Goal: Transaction & Acquisition: Book appointment/travel/reservation

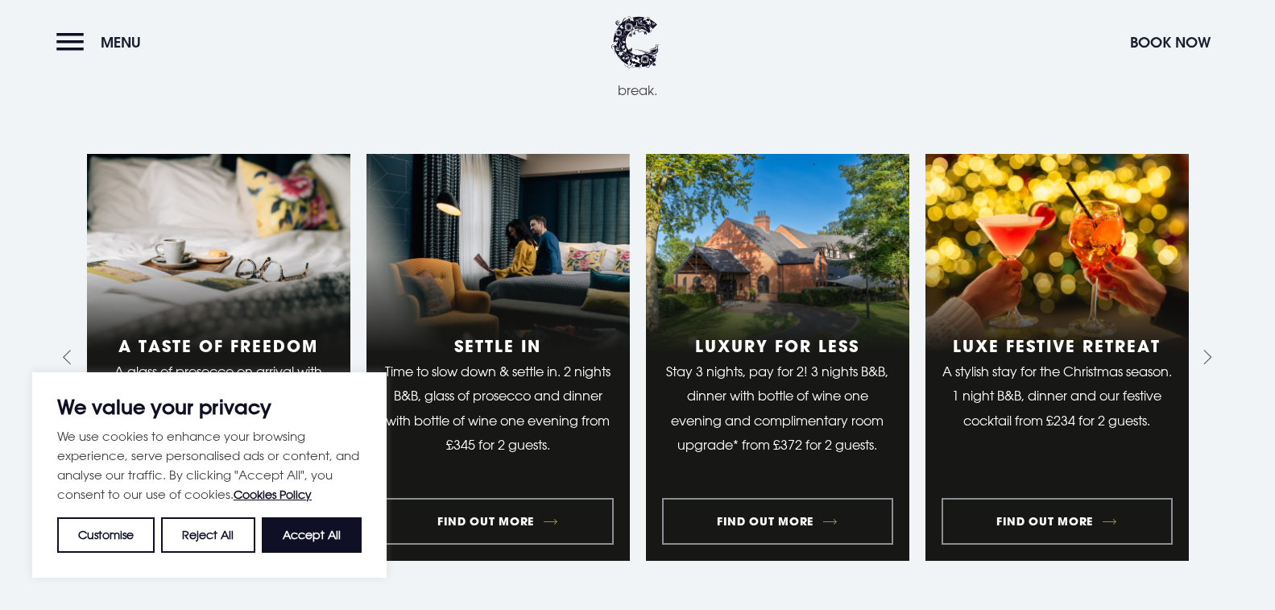
scroll to position [1267, 0]
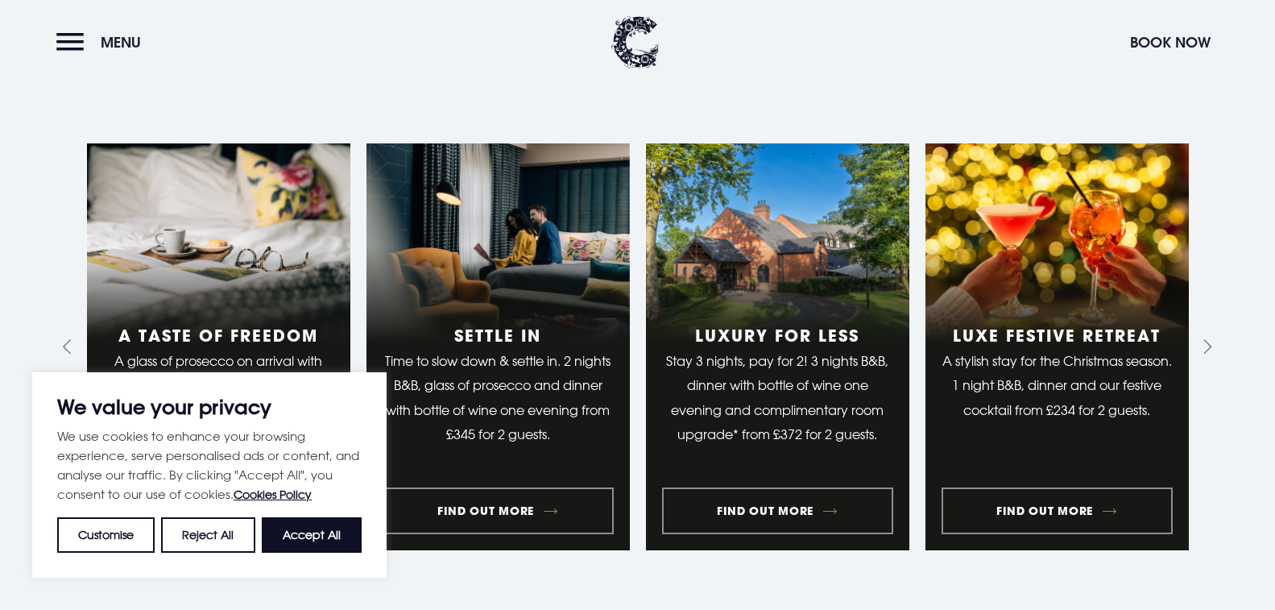
click at [100, 530] on button "Customise" at bounding box center [105, 534] width 97 height 35
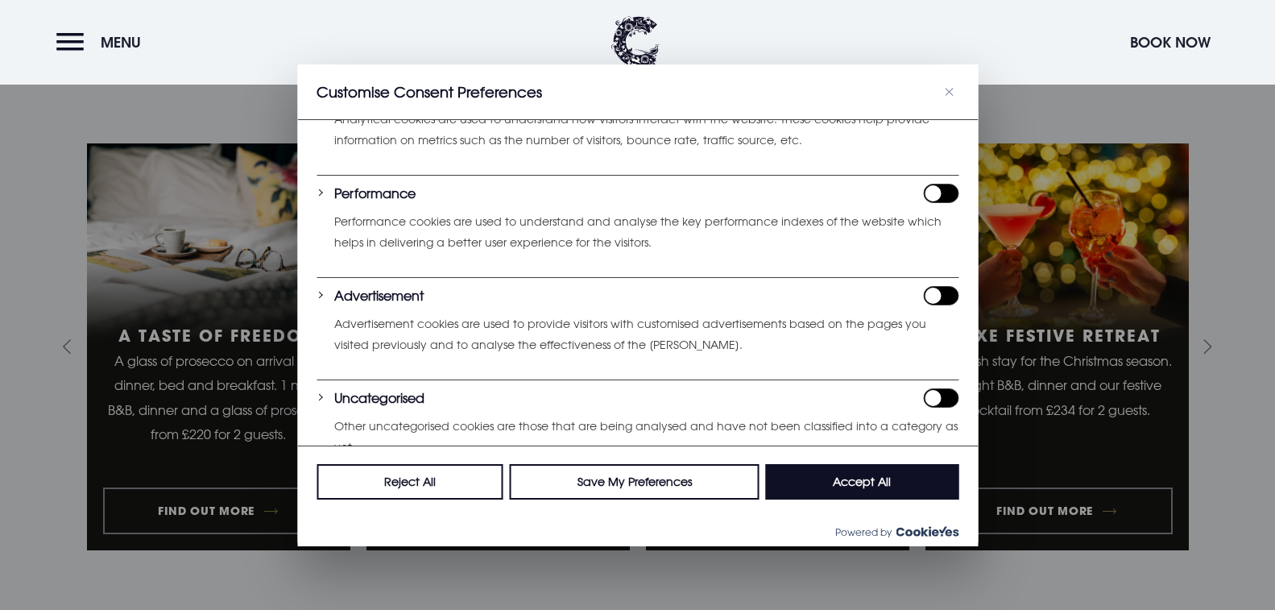
scroll to position [425, 0]
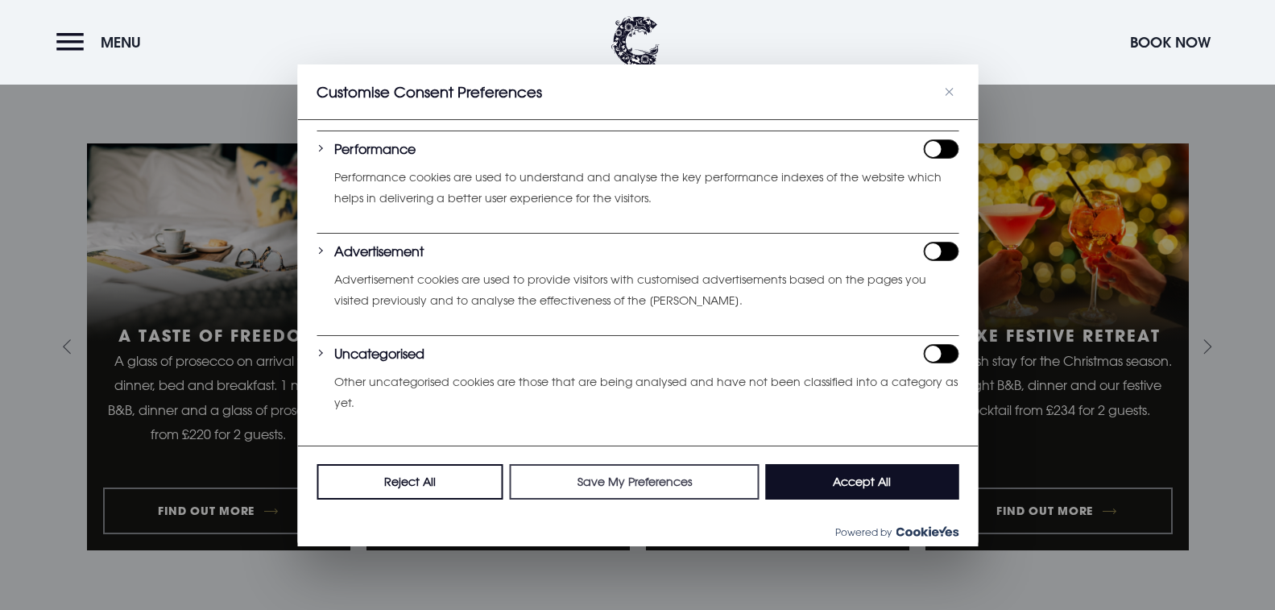
click at [655, 481] on button "Save My Preferences" at bounding box center [635, 481] width 250 height 35
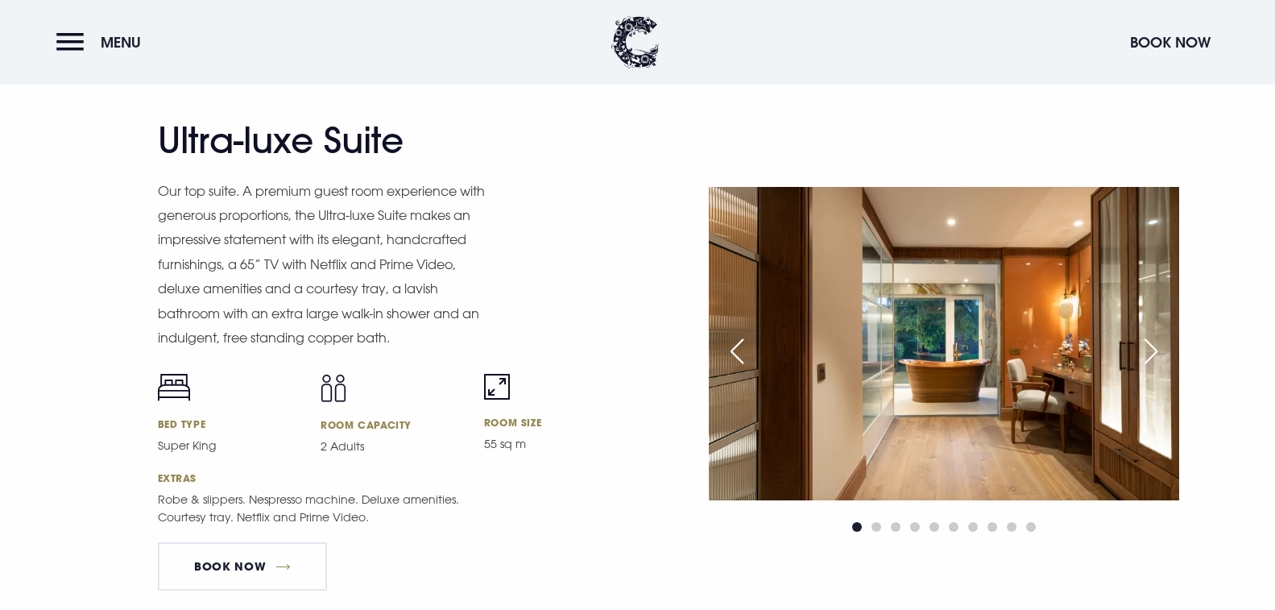
scroll to position [1870, 0]
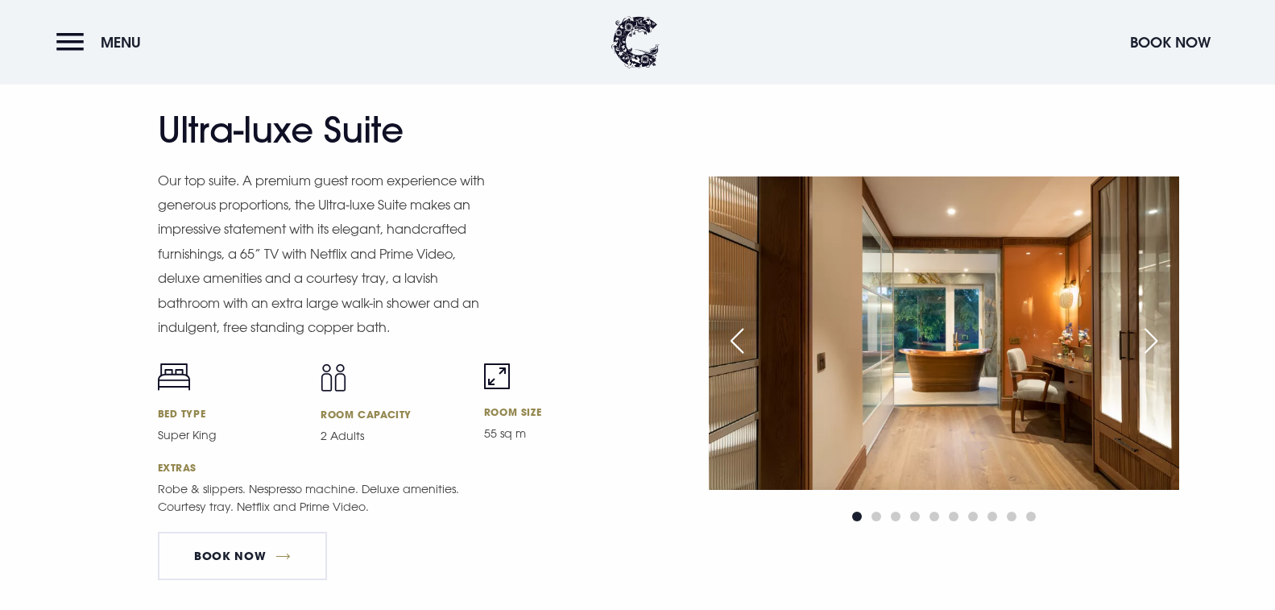
click at [1150, 338] on div "Next slide" at bounding box center [1151, 340] width 40 height 35
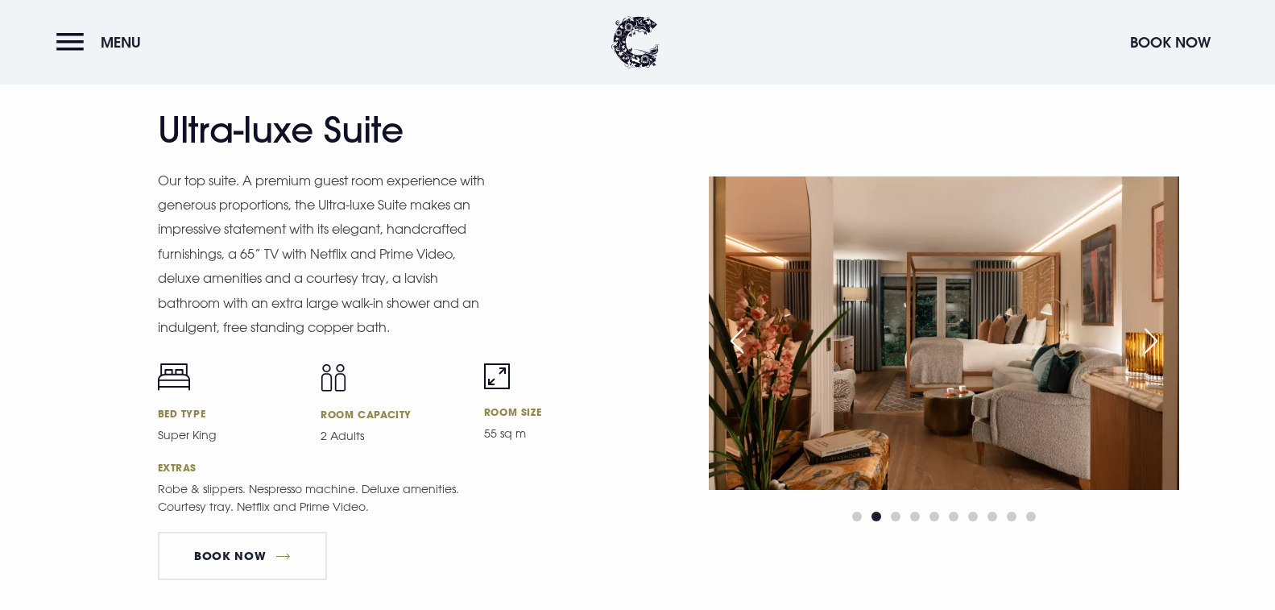
click at [1150, 339] on div "Next slide" at bounding box center [1151, 340] width 40 height 35
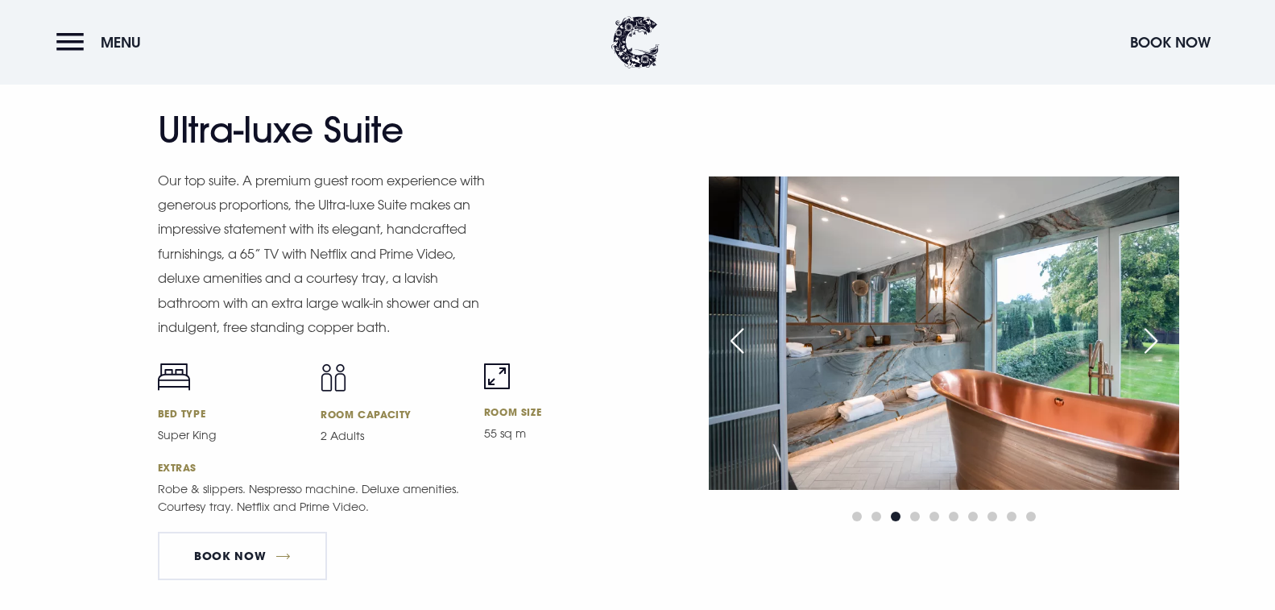
click at [1158, 343] on div "Next slide" at bounding box center [1151, 340] width 40 height 35
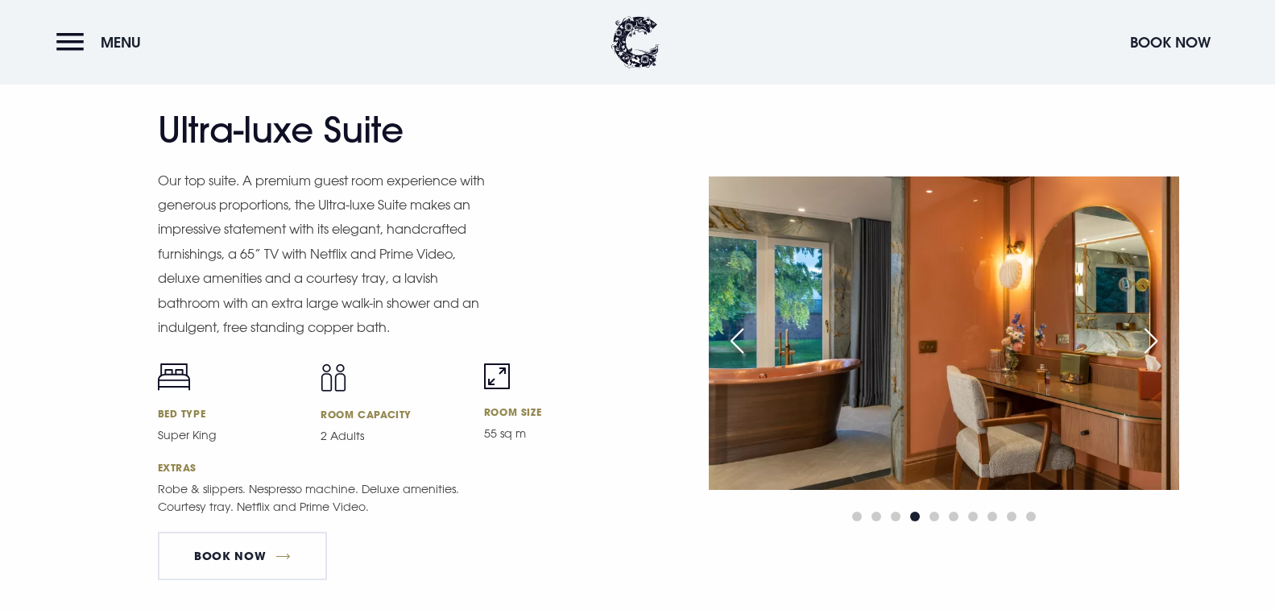
click at [1158, 343] on div "Next slide" at bounding box center [1151, 340] width 40 height 35
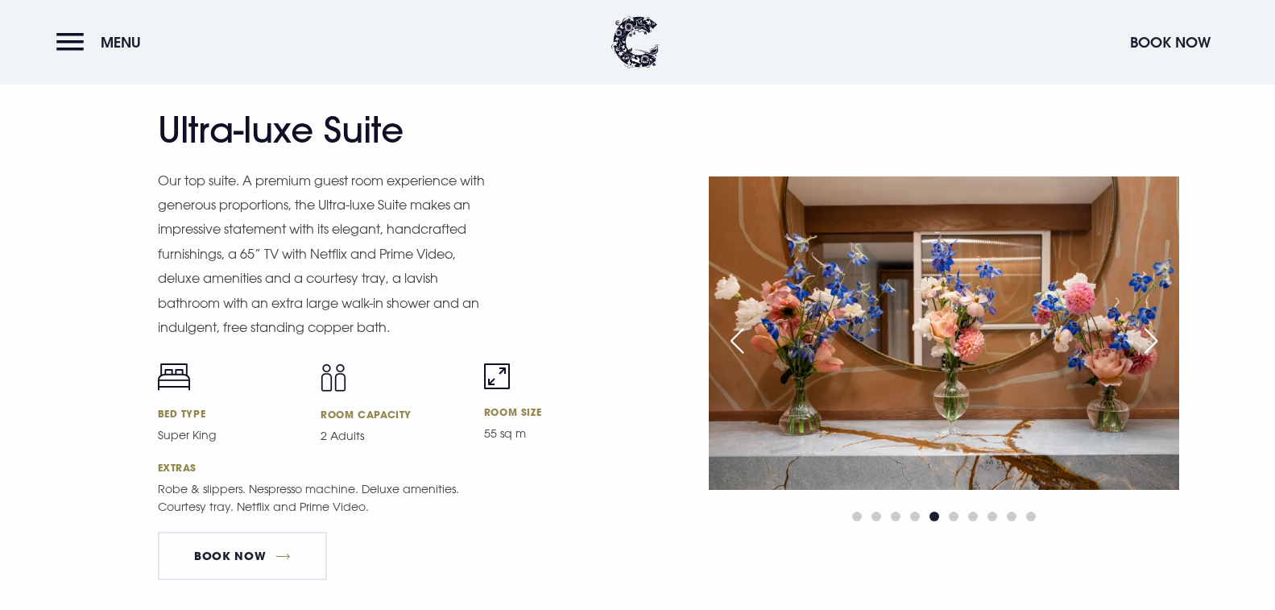
click at [1158, 343] on div "Next slide" at bounding box center [1151, 340] width 40 height 35
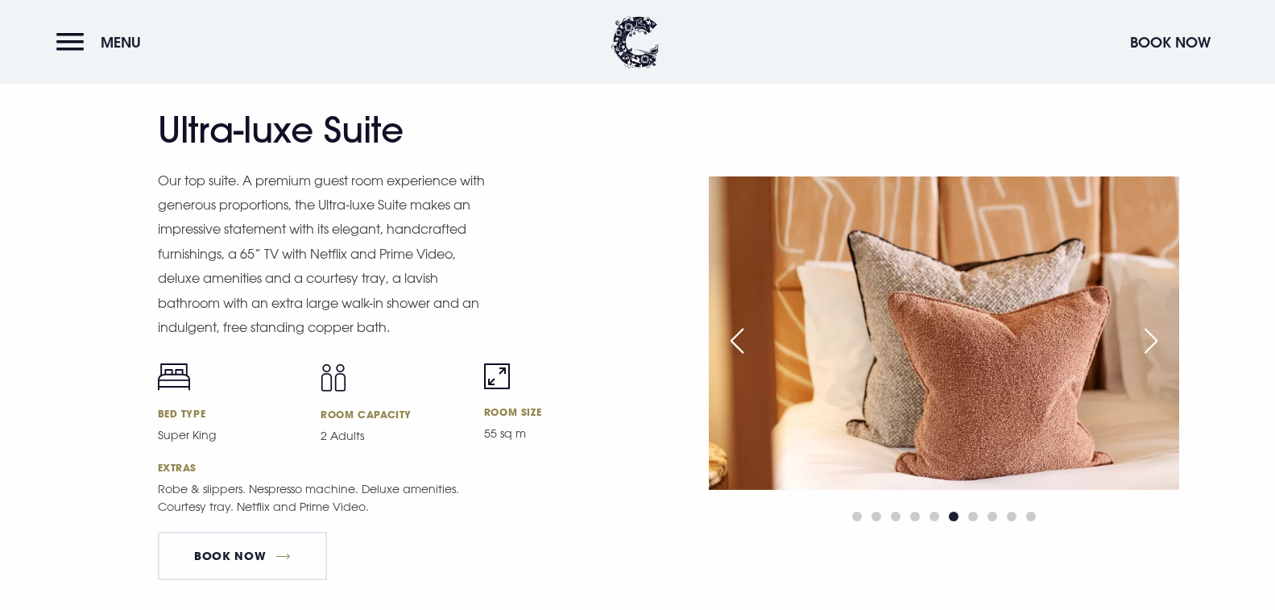
click at [1158, 343] on div "Next slide" at bounding box center [1151, 340] width 40 height 35
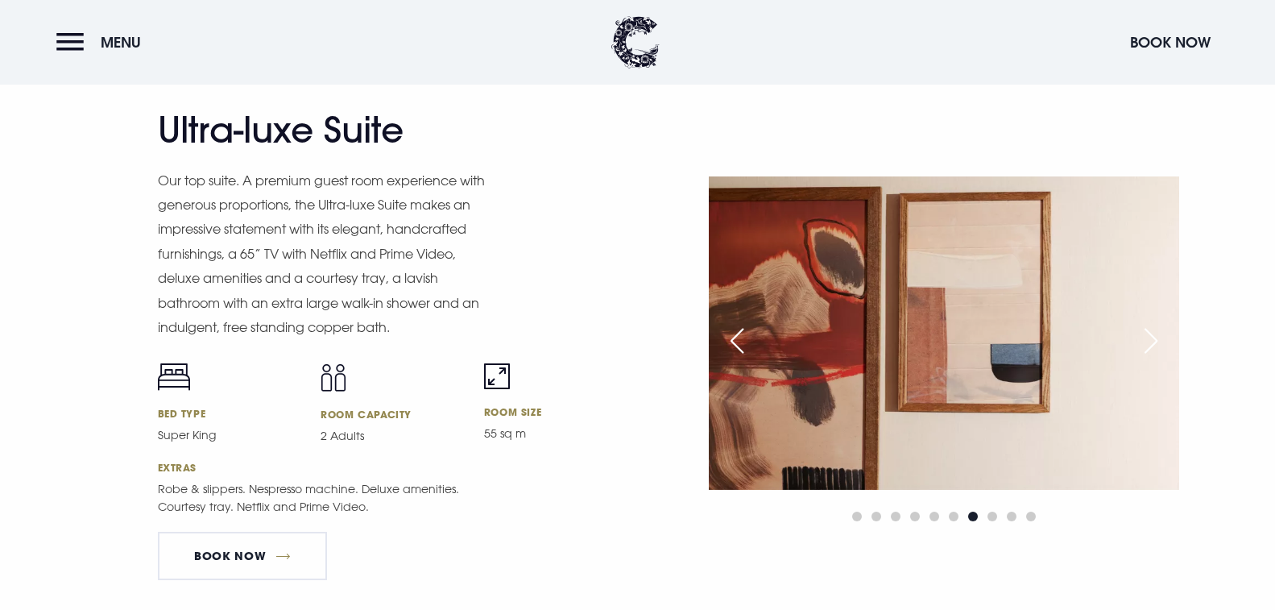
click at [1158, 343] on div "Next slide" at bounding box center [1151, 340] width 40 height 35
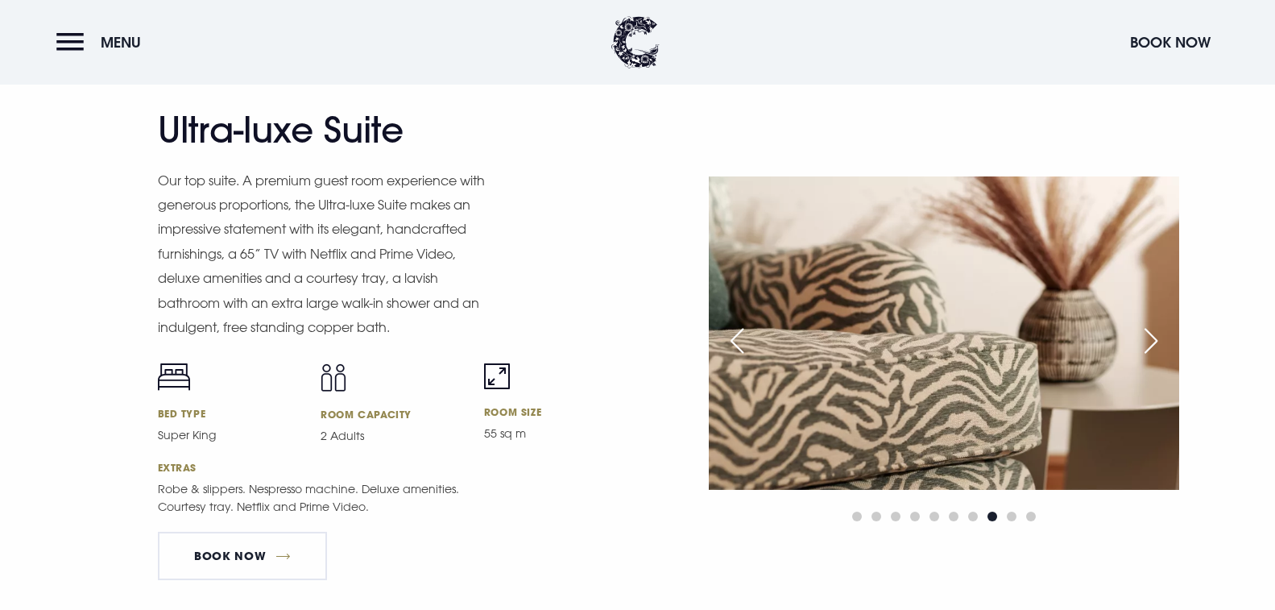
click at [1158, 343] on div "Next slide" at bounding box center [1151, 340] width 40 height 35
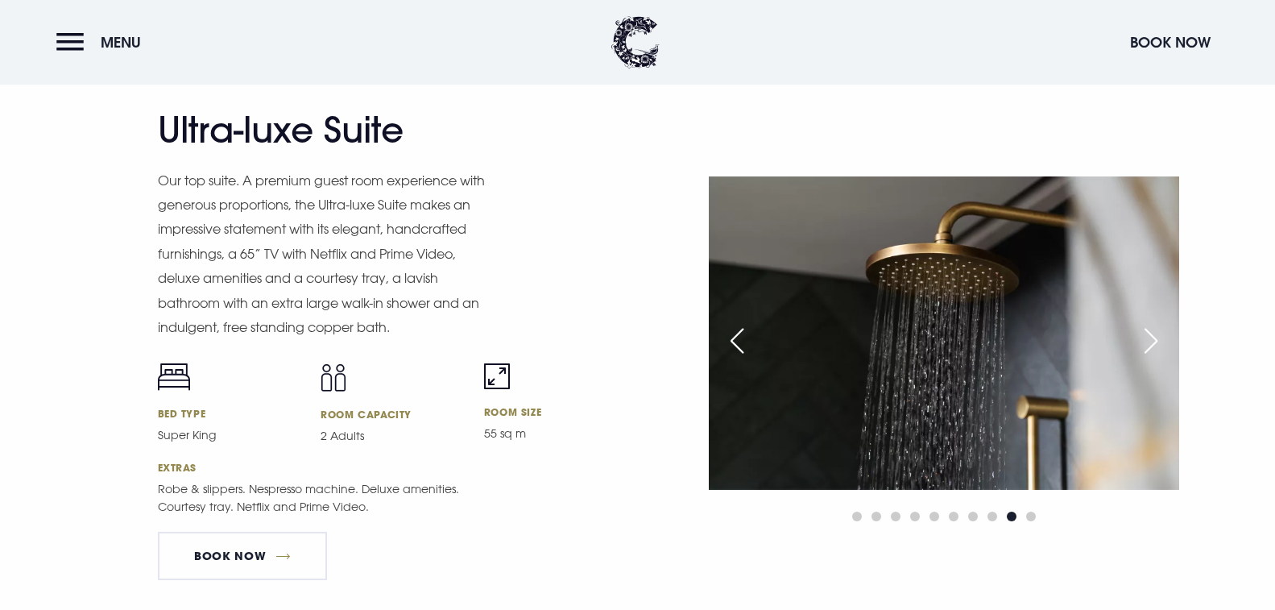
click at [1158, 343] on div "Next slide" at bounding box center [1151, 340] width 40 height 35
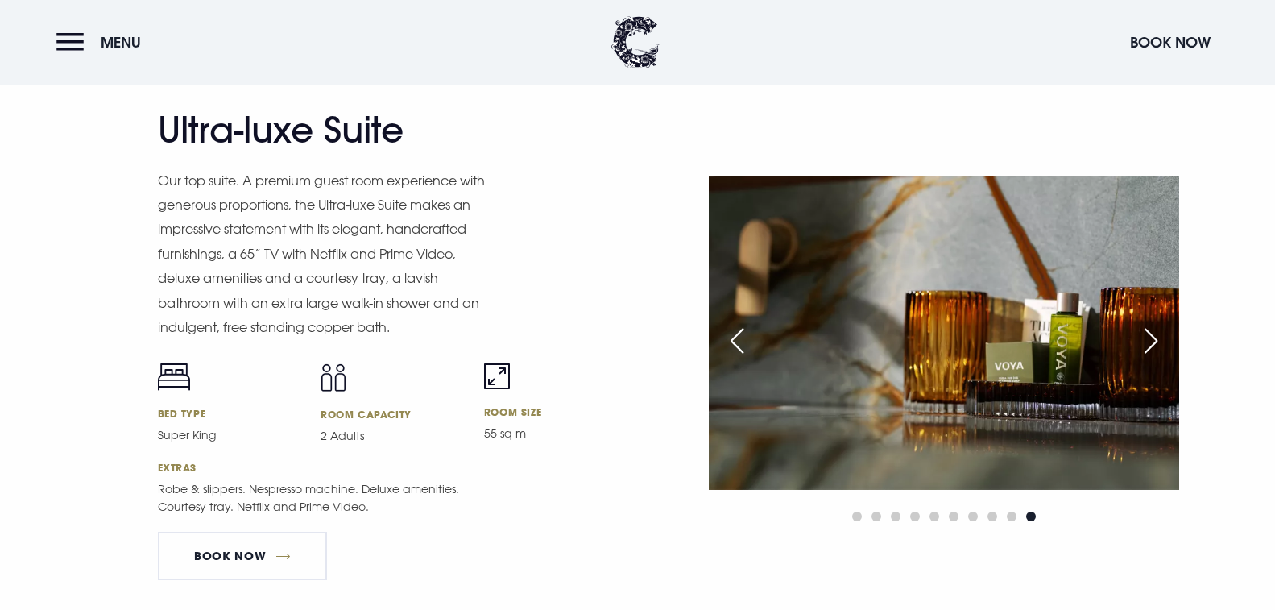
click at [1158, 343] on div "Next slide" at bounding box center [1151, 340] width 40 height 35
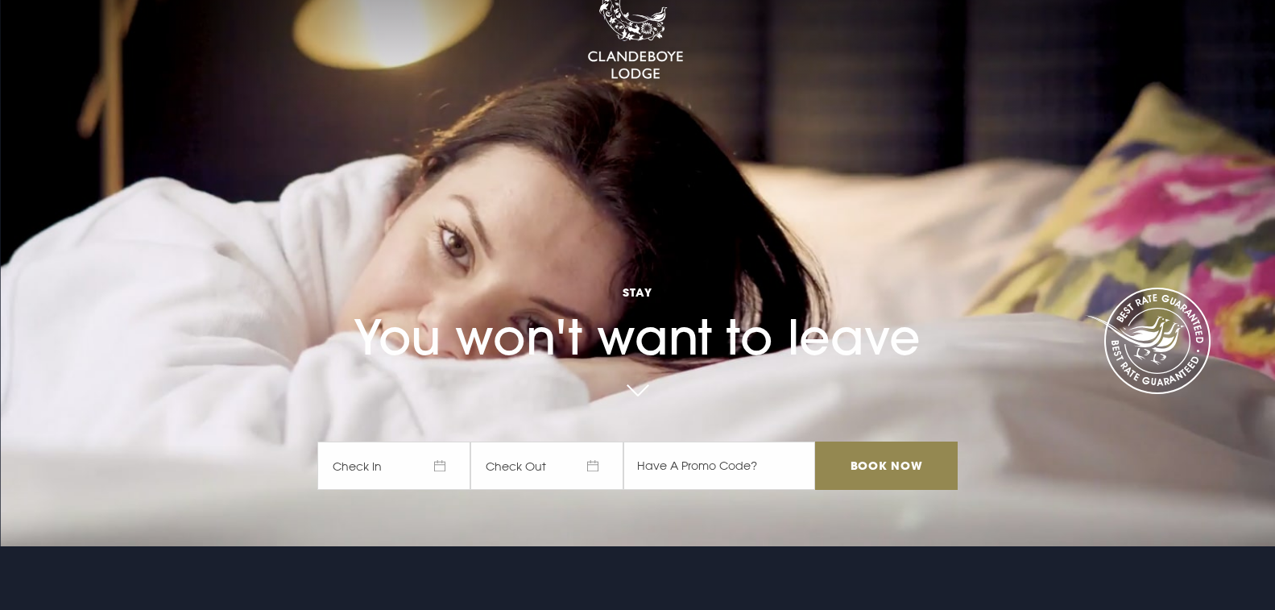
scroll to position [0, 0]
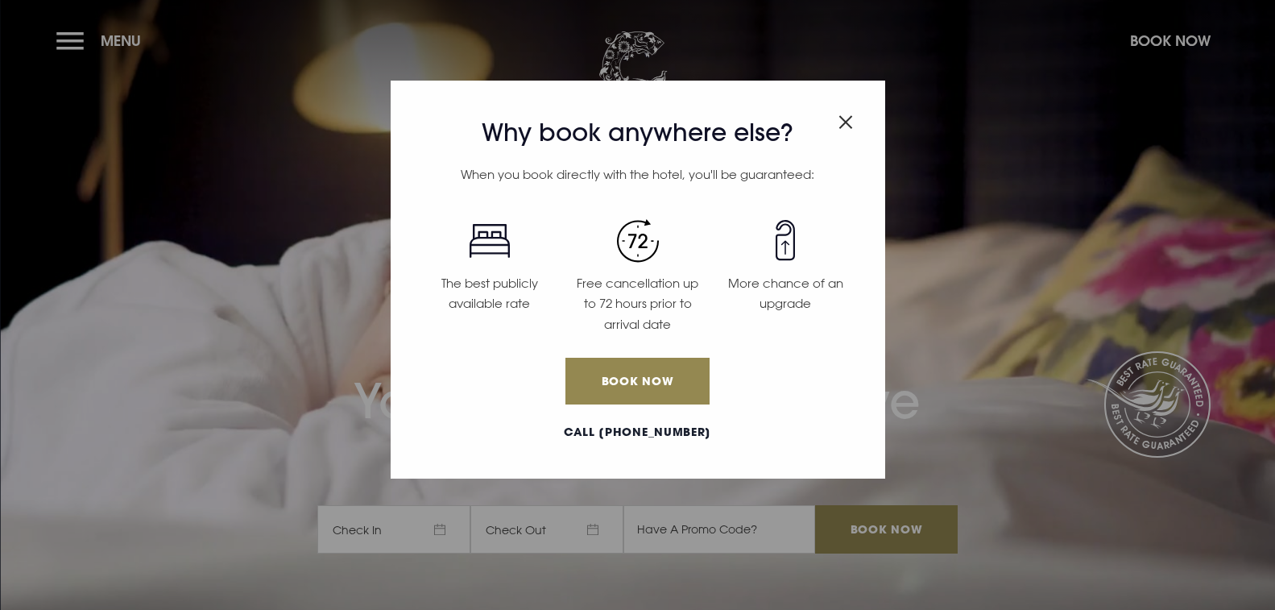
click at [70, 38] on div "Why book anywhere else? When you book directly with the hotel, you'll be guaran…" at bounding box center [637, 305] width 1275 height 610
